Goal: Task Accomplishment & Management: Use online tool/utility

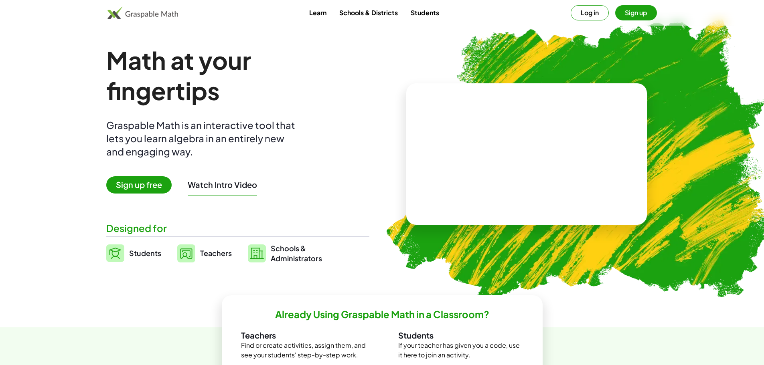
click at [636, 15] on button "Sign up" at bounding box center [636, 12] width 42 height 15
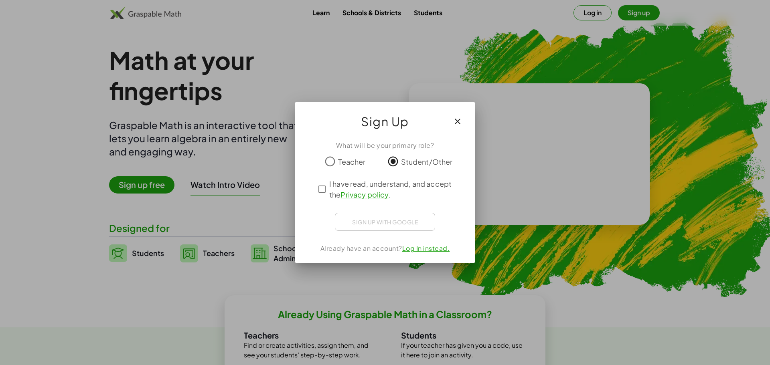
click at [374, 220] on div "Sign up with Google Fazer Login com o Google Fazer Login com o Google. Abre em …" at bounding box center [385, 222] width 100 height 18
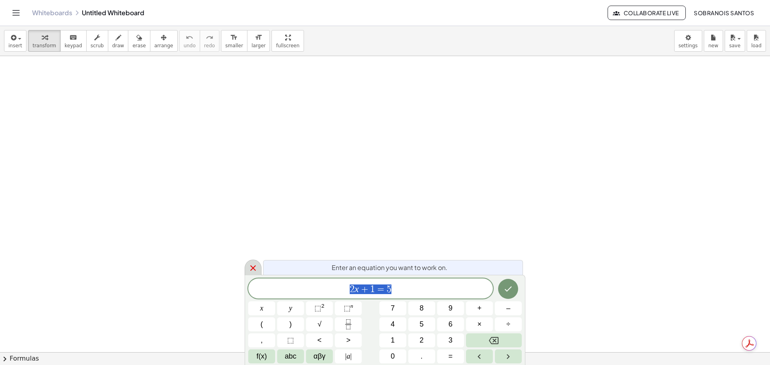
click at [254, 268] on icon at bounding box center [253, 268] width 10 height 10
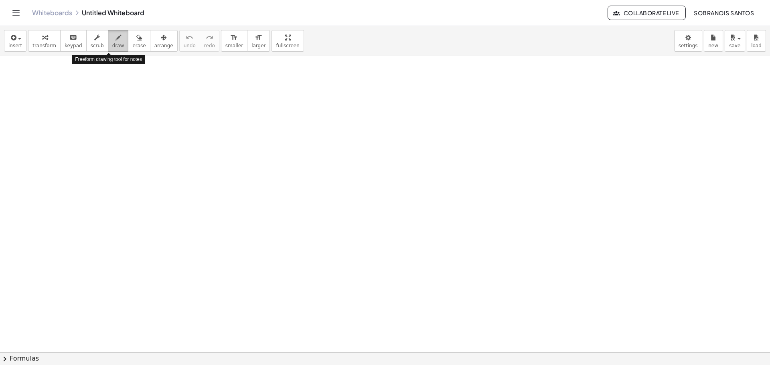
click at [112, 46] on span "draw" at bounding box center [118, 46] width 12 height 6
drag, startPoint x: 147, startPoint y: 81, endPoint x: 140, endPoint y: 97, distance: 17.4
drag, startPoint x: 172, startPoint y: 89, endPoint x: 168, endPoint y: 87, distance: 4.3
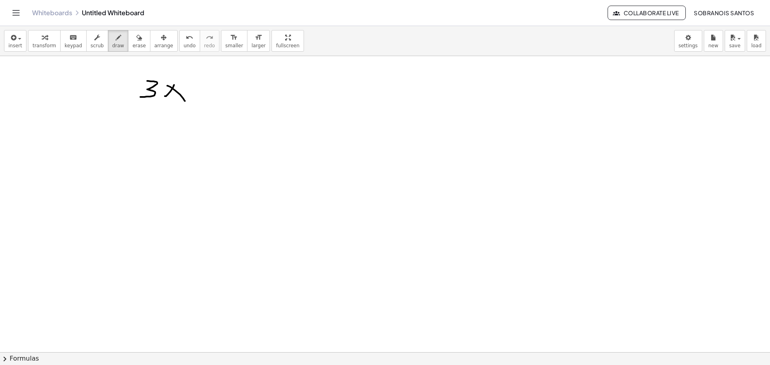
drag, startPoint x: 175, startPoint y: 91, endPoint x: 180, endPoint y: 97, distance: 8.6
click at [225, 39] on div "format_size" at bounding box center [234, 37] width 18 height 10
click at [247, 44] on button "format_size larger" at bounding box center [258, 41] width 23 height 22
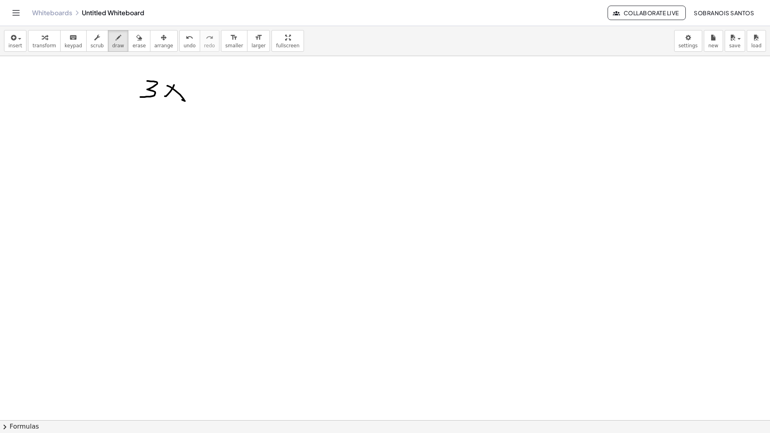
drag, startPoint x: 272, startPoint y: 41, endPoint x: 261, endPoint y: 98, distance: 57.6
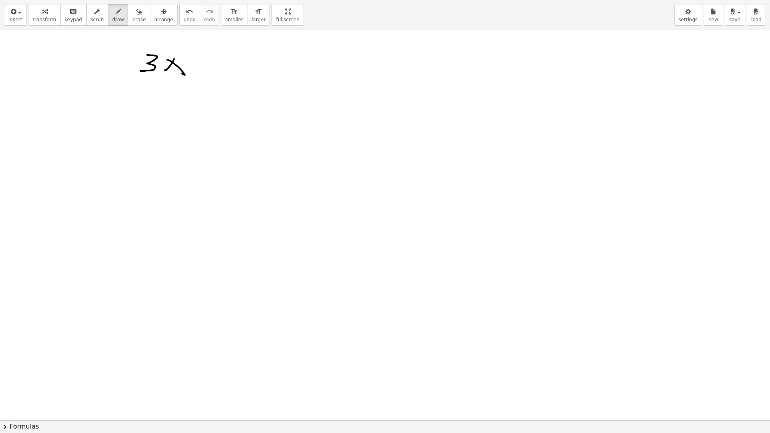
click at [272, 90] on div "insert select one: Math Expression Function Text Youtube Video Graphing Geometr…" at bounding box center [385, 216] width 770 height 433
drag, startPoint x: 260, startPoint y: 16, endPoint x: 260, endPoint y: -33, distance: 48.5
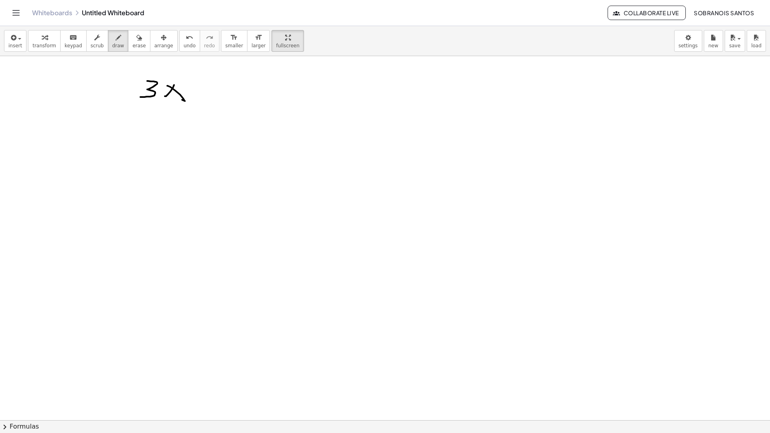
click at [260, 0] on html "Graspable Math Activities Whiteboards Classes Account v1.28.4 | Privacy policy …" at bounding box center [385, 216] width 770 height 433
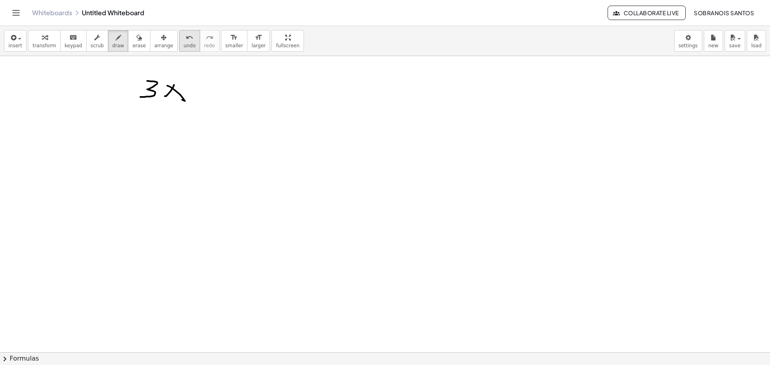
click at [184, 46] on span "undo" at bounding box center [190, 46] width 12 height 6
click at [94, 42] on icon "button" at bounding box center [97, 38] width 6 height 10
click at [108, 45] on button "draw" at bounding box center [118, 41] width 21 height 22
drag, startPoint x: 106, startPoint y: 76, endPoint x: 104, endPoint y: 89, distance: 13.8
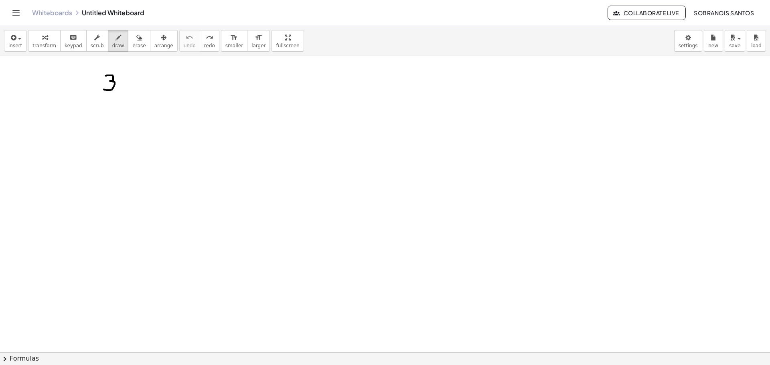
click at [682, 40] on body "Graspable Math Activities Whiteboards Classes Account v1.28.4 | Privacy policy …" at bounding box center [385, 182] width 770 height 365
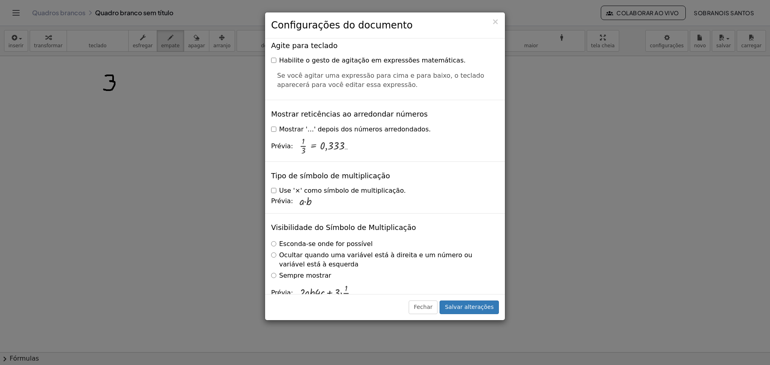
scroll to position [1931, 0]
click at [496, 20] on font "×" at bounding box center [495, 22] width 7 height 10
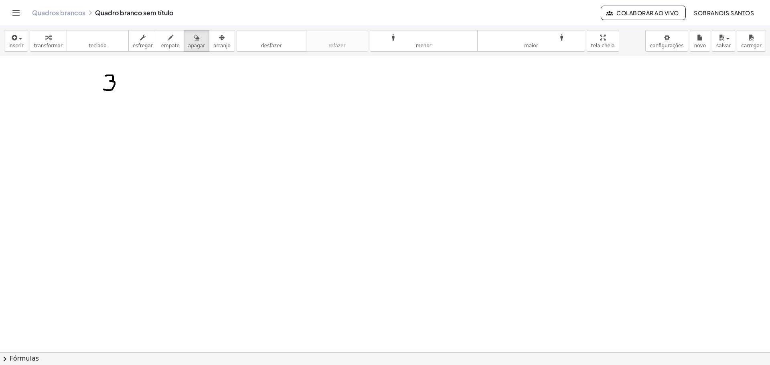
drag, startPoint x: 191, startPoint y: 43, endPoint x: 166, endPoint y: 61, distance: 30.9
click at [192, 43] on font "apagar" at bounding box center [196, 46] width 17 height 6
drag, startPoint x: 128, startPoint y: 77, endPoint x: 122, endPoint y: 98, distance: 21.8
click at [528, 40] on font "formato_tamanho" at bounding box center [531, 38] width 99 height 8
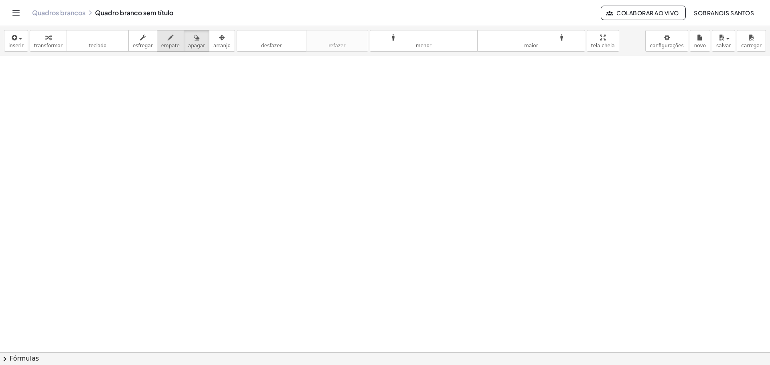
click at [168, 42] on icon "button" at bounding box center [171, 38] width 6 height 10
drag, startPoint x: 141, startPoint y: 92, endPoint x: 140, endPoint y: 107, distance: 14.8
click at [191, 45] on font "apagar" at bounding box center [196, 46] width 17 height 6
drag, startPoint x: 154, startPoint y: 103, endPoint x: 131, endPoint y: 96, distance: 24.7
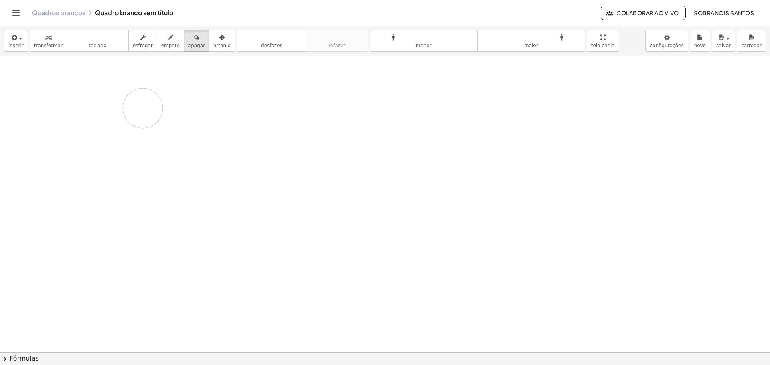
click at [159, 49] on button "empate" at bounding box center [170, 41] width 27 height 22
drag, startPoint x: 156, startPoint y: 83, endPoint x: 162, endPoint y: 97, distance: 15.6
drag, startPoint x: 160, startPoint y: 94, endPoint x: 172, endPoint y: 95, distance: 12.9
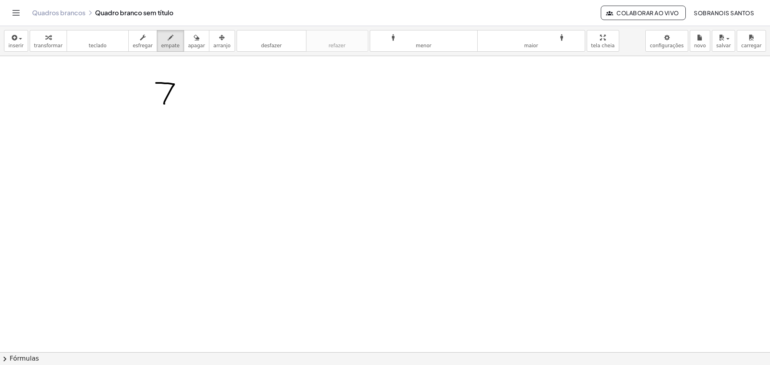
drag, startPoint x: 186, startPoint y: 87, endPoint x: 199, endPoint y: 97, distance: 16.4
drag, startPoint x: 228, startPoint y: 94, endPoint x: 247, endPoint y: 100, distance: 20.3
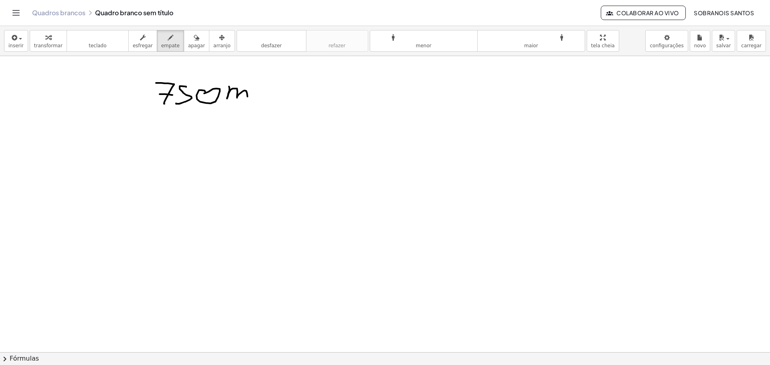
drag, startPoint x: 262, startPoint y: 91, endPoint x: 248, endPoint y: 103, distance: 18.2
drag, startPoint x: 171, startPoint y: 130, endPoint x: 163, endPoint y: 140, distance: 12.8
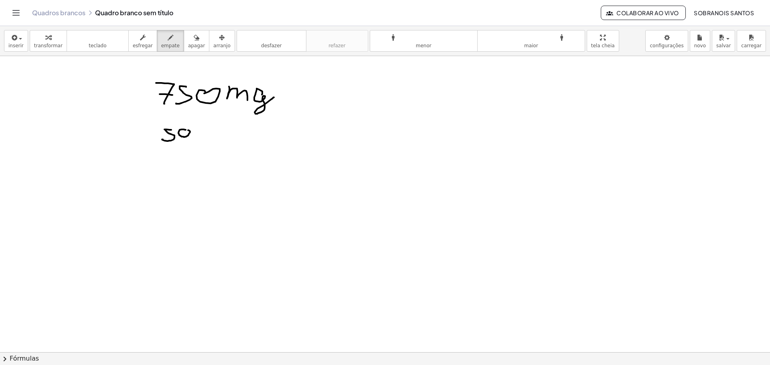
drag, startPoint x: 215, startPoint y: 135, endPoint x: 233, endPoint y: 139, distance: 18.4
drag, startPoint x: 243, startPoint y: 133, endPoint x: 243, endPoint y: 139, distance: 5.6
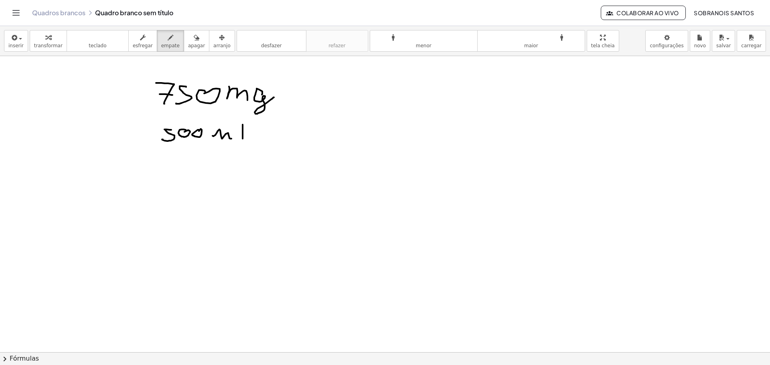
drag, startPoint x: 383, startPoint y: 69, endPoint x: 376, endPoint y: 77, distance: 10.8
drag, startPoint x: 417, startPoint y: 73, endPoint x: 438, endPoint y: 78, distance: 21.9
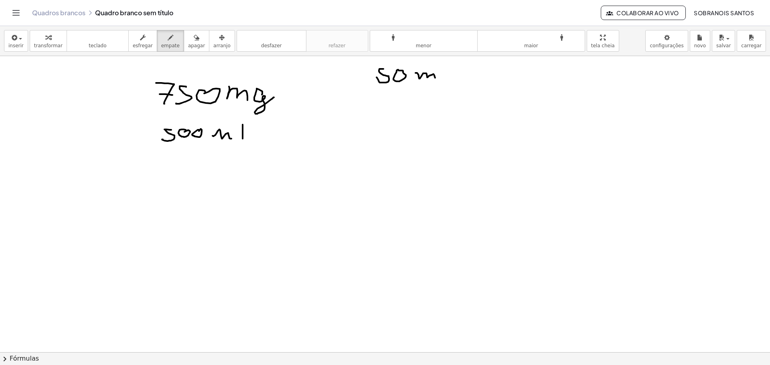
drag, startPoint x: 441, startPoint y: 72, endPoint x: 448, endPoint y: 75, distance: 6.9
drag, startPoint x: 463, startPoint y: 62, endPoint x: 457, endPoint y: 80, distance: 18.5
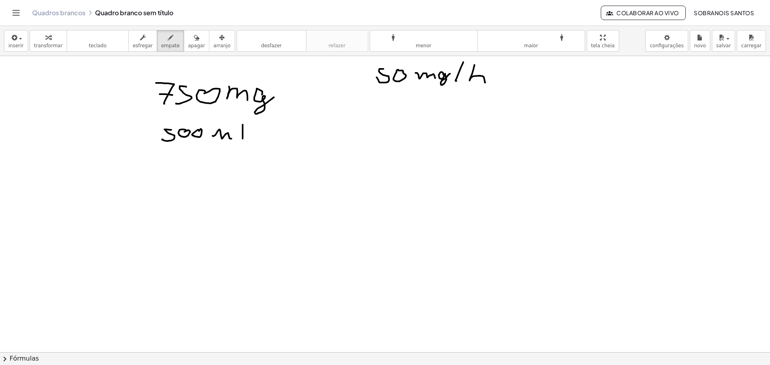
drag, startPoint x: 474, startPoint y: 65, endPoint x: 486, endPoint y: 84, distance: 21.9
drag, startPoint x: 378, startPoint y: 91, endPoint x: 466, endPoint y: 94, distance: 88.3
drag, startPoint x: 415, startPoint y: 101, endPoint x: 447, endPoint y: 119, distance: 37.0
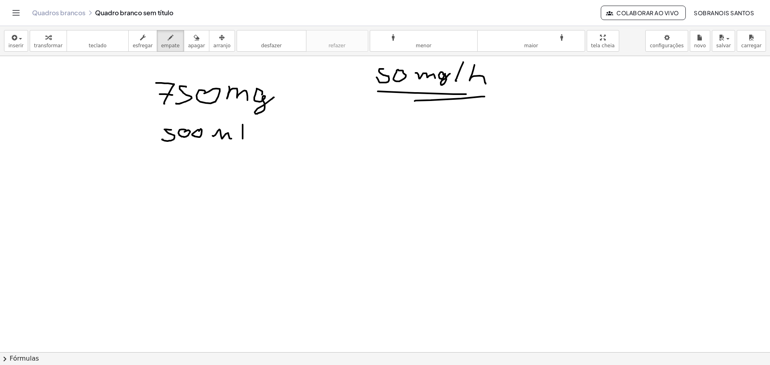
click at [175, 40] on div "transformar teclado teclado esfregar empate apagar arranjo" at bounding box center [132, 41] width 205 height 22
click at [194, 40] on icon "button" at bounding box center [197, 38] width 6 height 10
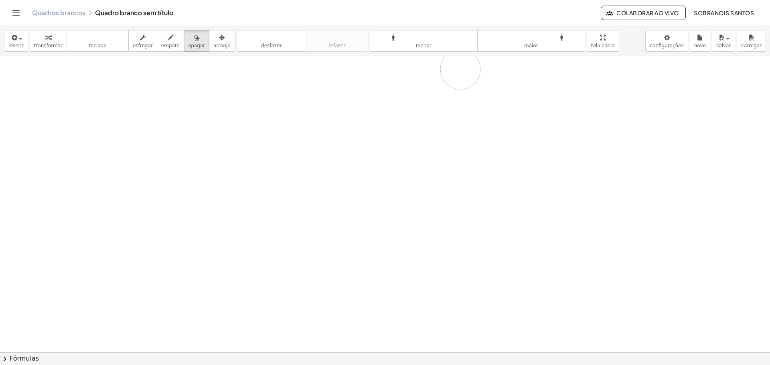
drag, startPoint x: 203, startPoint y: 89, endPoint x: 432, endPoint y: 62, distance: 230.5
click at [106, 41] on icon "teclado" at bounding box center [97, 38] width 53 height 10
click at [95, 50] on button "teclado teclado" at bounding box center [98, 41] width 62 height 22
click at [100, 44] on button "teclado teclado" at bounding box center [98, 41] width 62 height 22
